Goal: Book appointment/travel/reservation

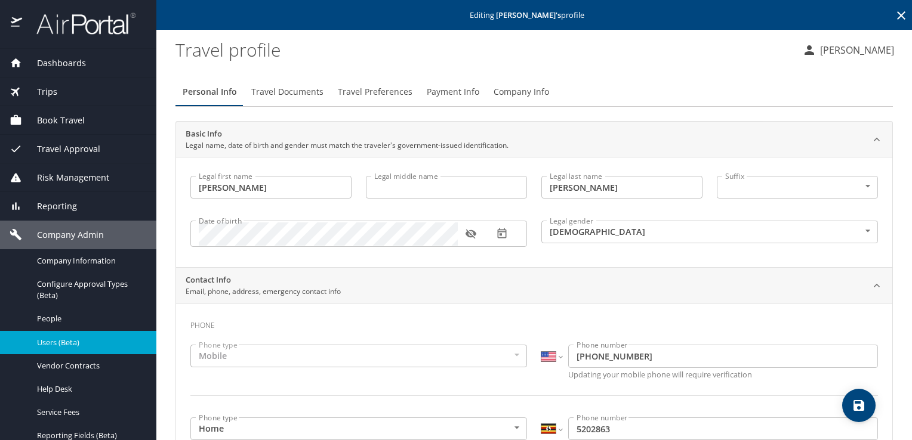
select select "US"
select select "UG"
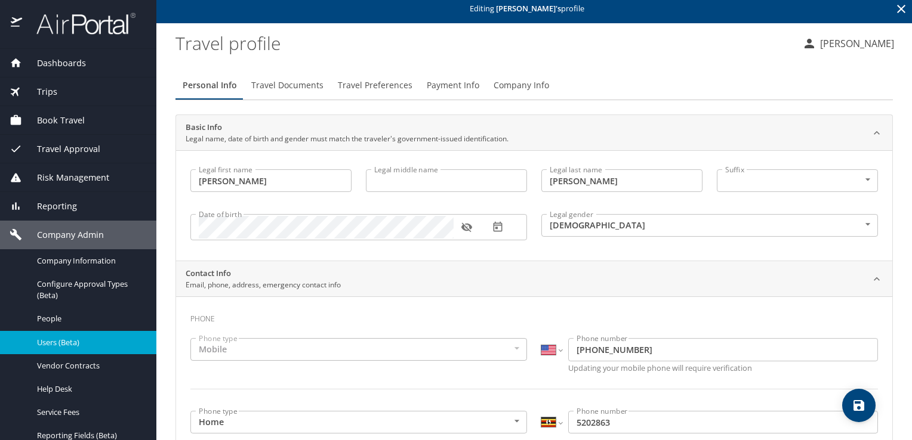
click at [53, 116] on span "Book Travel" at bounding box center [53, 120] width 63 height 13
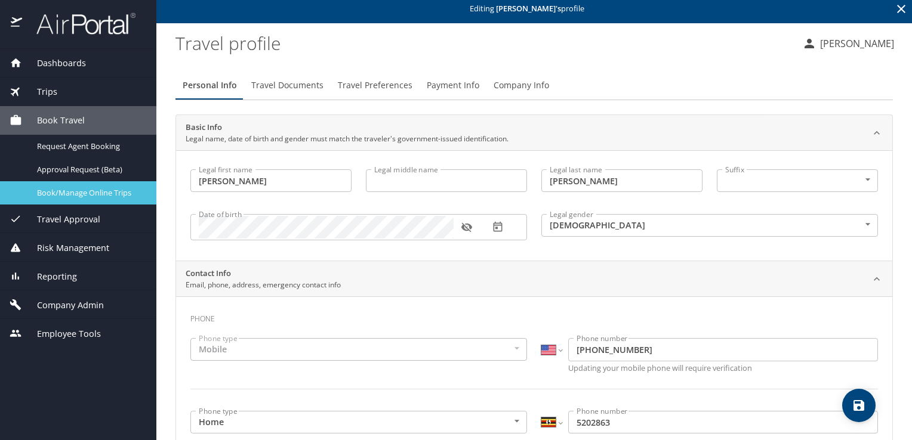
click at [86, 185] on link "Book/Manage Online Trips" at bounding box center [78, 192] width 156 height 23
